Goal: Task Accomplishment & Management: Manage account settings

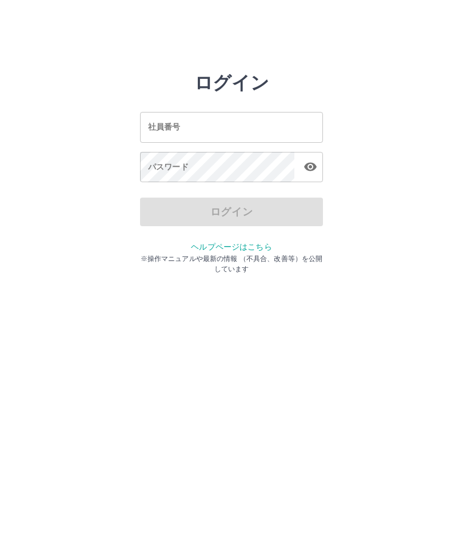
click at [263, 128] on input "社員番号" at bounding box center [231, 127] width 183 height 30
type input "*******"
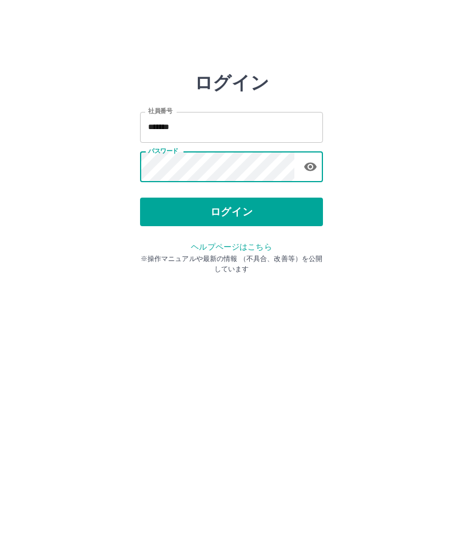
click at [252, 211] on button "ログイン" at bounding box center [231, 212] width 183 height 29
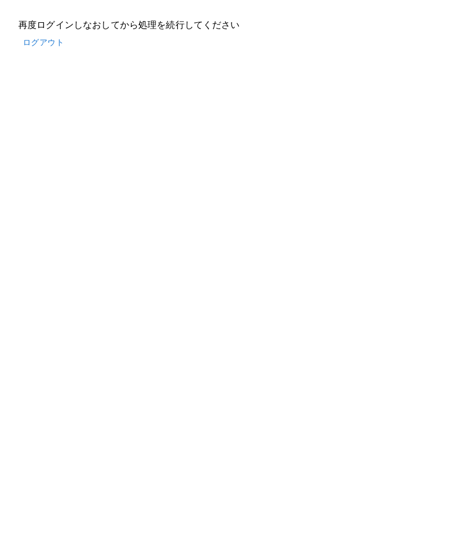
click at [47, 43] on button "ログアウト" at bounding box center [43, 42] width 50 height 21
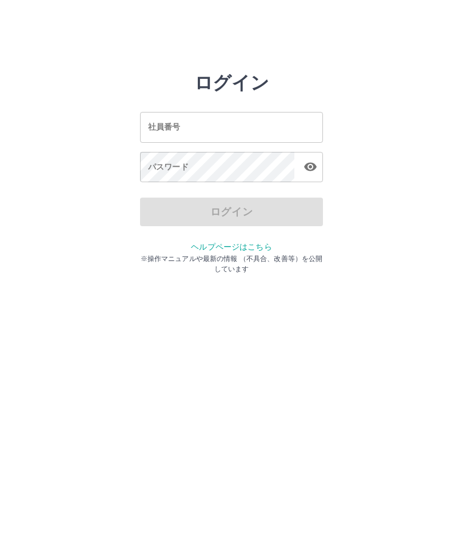
click at [257, 122] on input "社員番号" at bounding box center [231, 127] width 183 height 30
type input "*******"
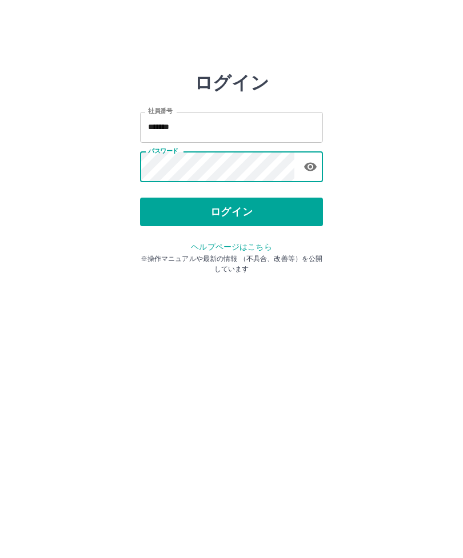
click at [244, 210] on button "ログイン" at bounding box center [231, 212] width 183 height 29
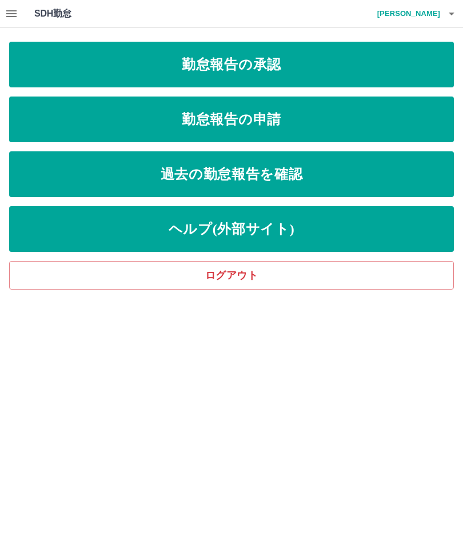
click at [227, 69] on link "勤怠報告の承認" at bounding box center [231, 65] width 445 height 46
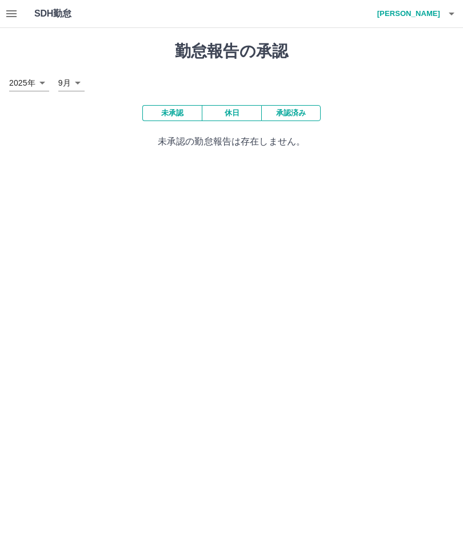
click at [19, 13] on button "button" at bounding box center [11, 13] width 23 height 27
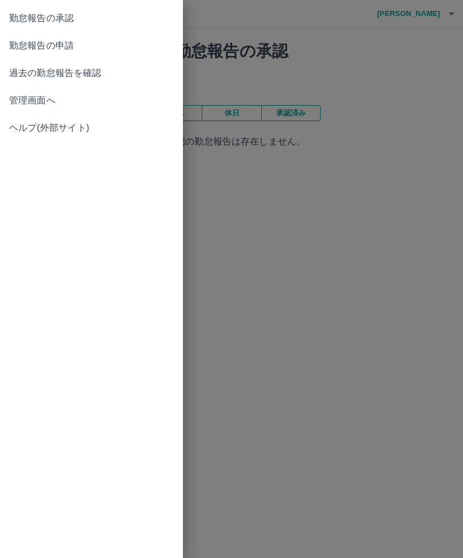
click at [30, 93] on link "管理画面へ" at bounding box center [91, 100] width 183 height 27
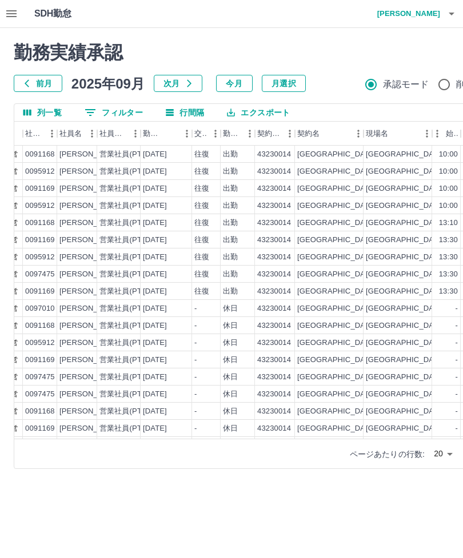
scroll to position [0, 89]
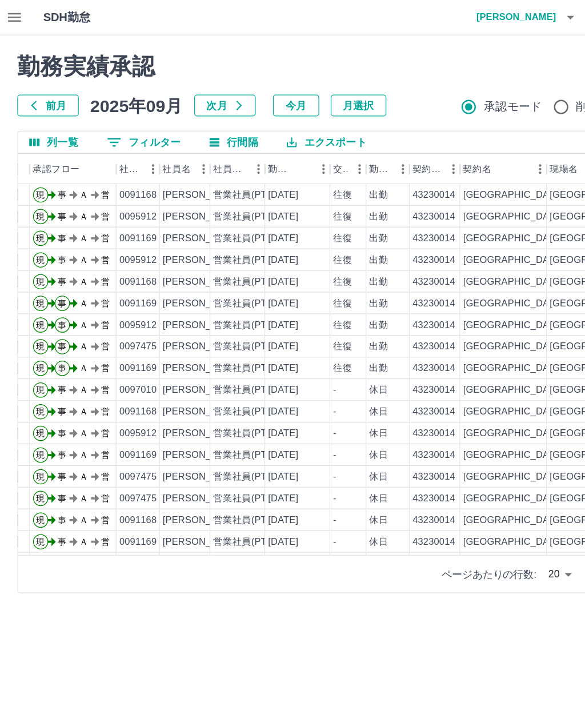
scroll to position [0, 19]
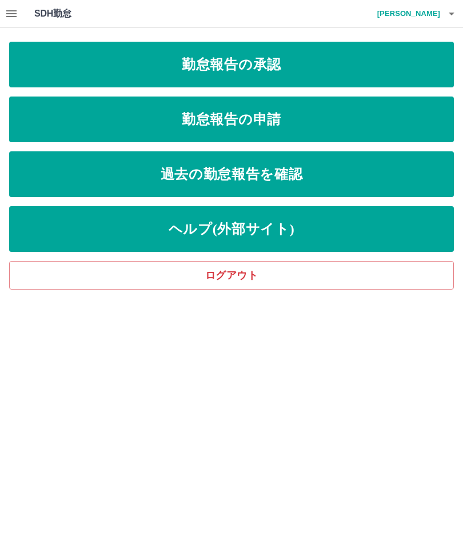
click at [252, 278] on link "ログアウト" at bounding box center [231, 275] width 445 height 29
